Goal: Communication & Community: Answer question/provide support

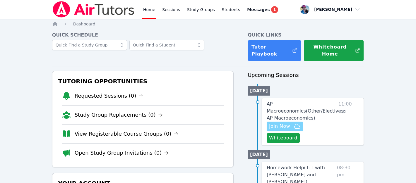
click at [273, 123] on span "Join Now" at bounding box center [279, 126] width 21 height 7
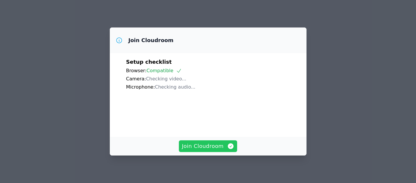
click at [220, 146] on span "Join Cloudroom" at bounding box center [208, 146] width 52 height 8
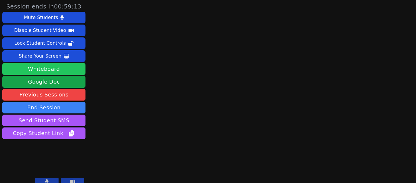
click at [37, 68] on button "Whiteboard" at bounding box center [43, 69] width 83 height 12
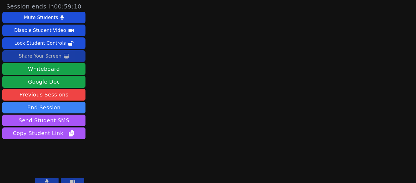
click at [30, 58] on div "Share Your Screen" at bounding box center [40, 56] width 43 height 9
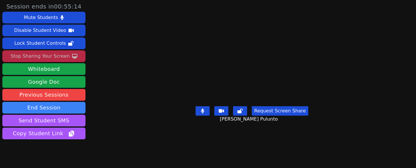
click at [288, 116] on button "Request Screen Share" at bounding box center [280, 110] width 56 height 9
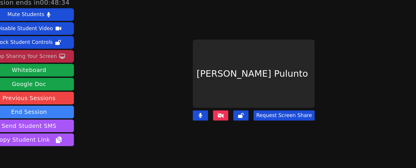
click at [288, 110] on button "Request Screen Share" at bounding box center [280, 110] width 56 height 9
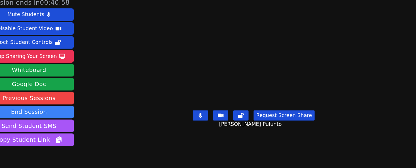
click at [282, 116] on button "Request Screen Share" at bounding box center [280, 110] width 56 height 9
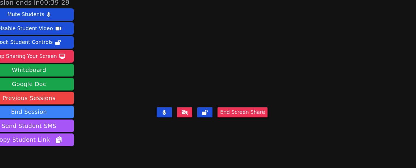
scroll to position [22, 0]
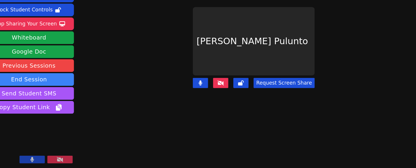
click at [268, 86] on button "Request Screen Share" at bounding box center [280, 89] width 56 height 9
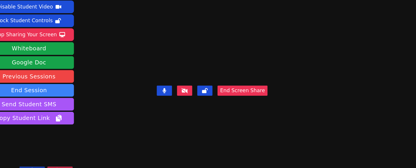
scroll to position [12, 0]
